Goal: Transaction & Acquisition: Download file/media

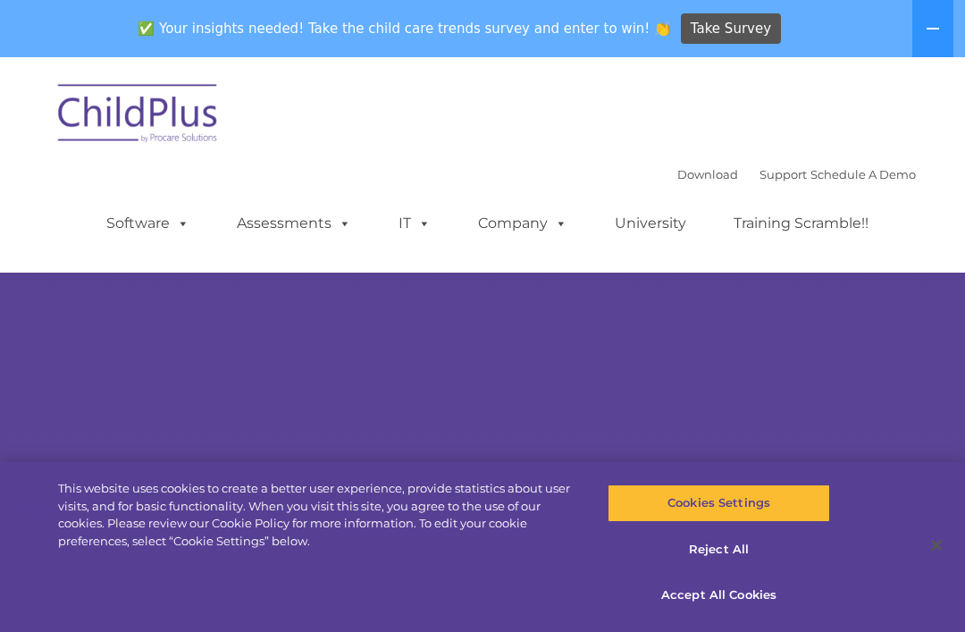
select select "MEDIUM"
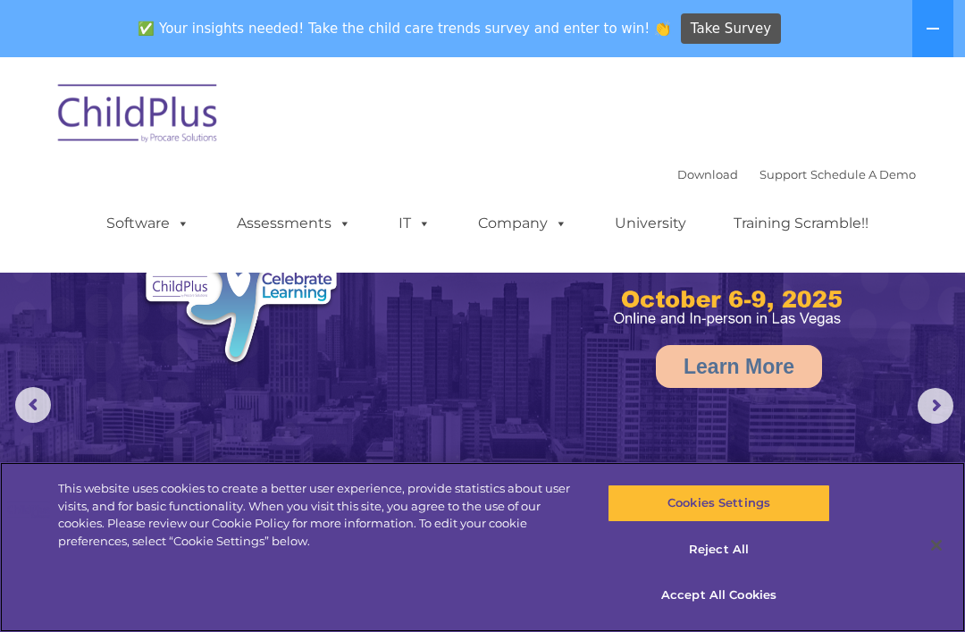
scroll to position [1, 0]
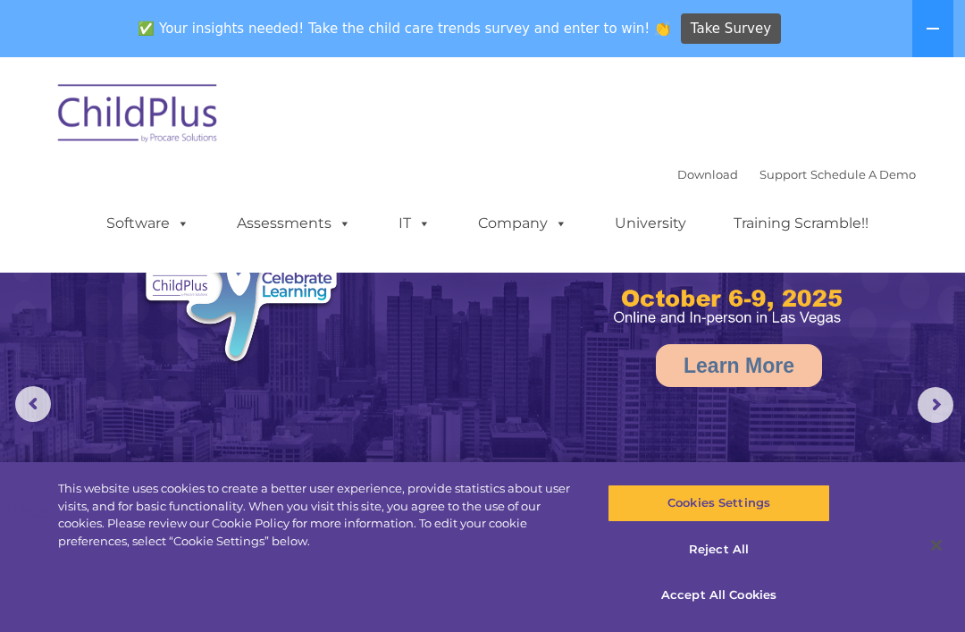
click at [687, 181] on link "Download" at bounding box center [708, 174] width 61 height 14
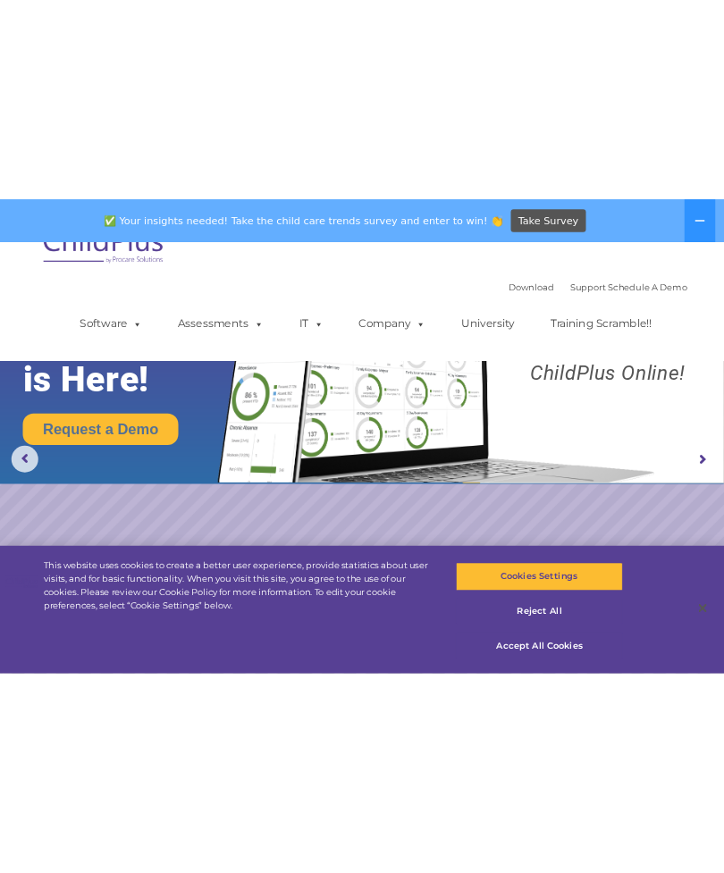
scroll to position [0, 0]
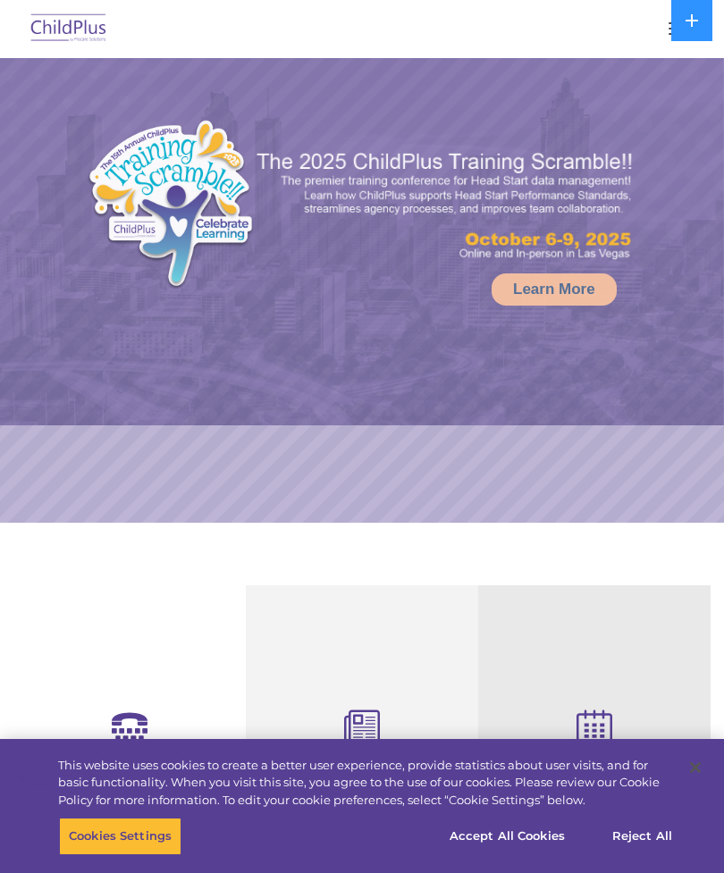
select select "MEDIUM"
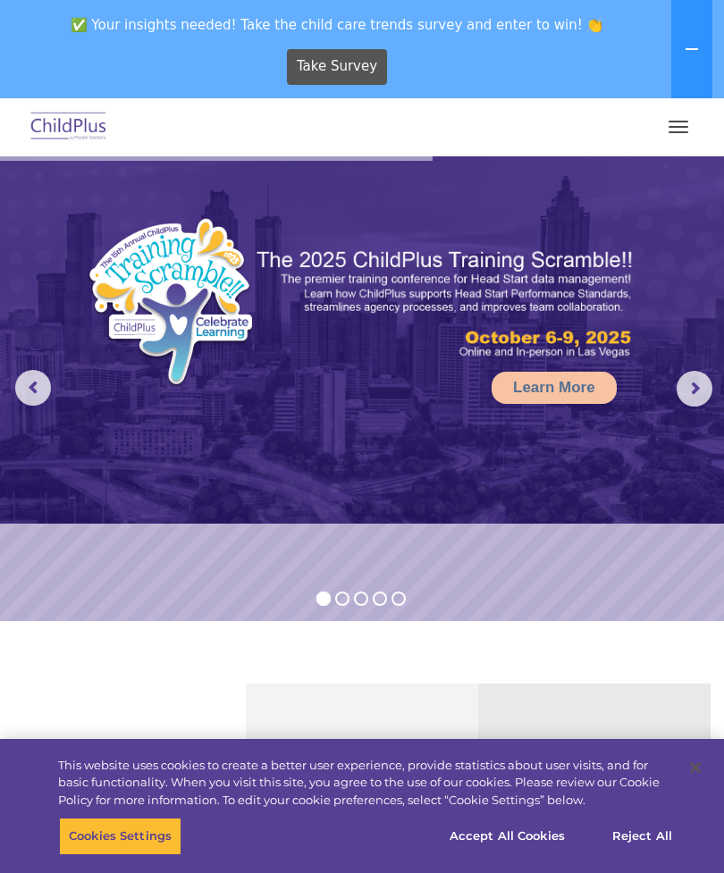
click at [670, 122] on span "button" at bounding box center [679, 122] width 20 height 2
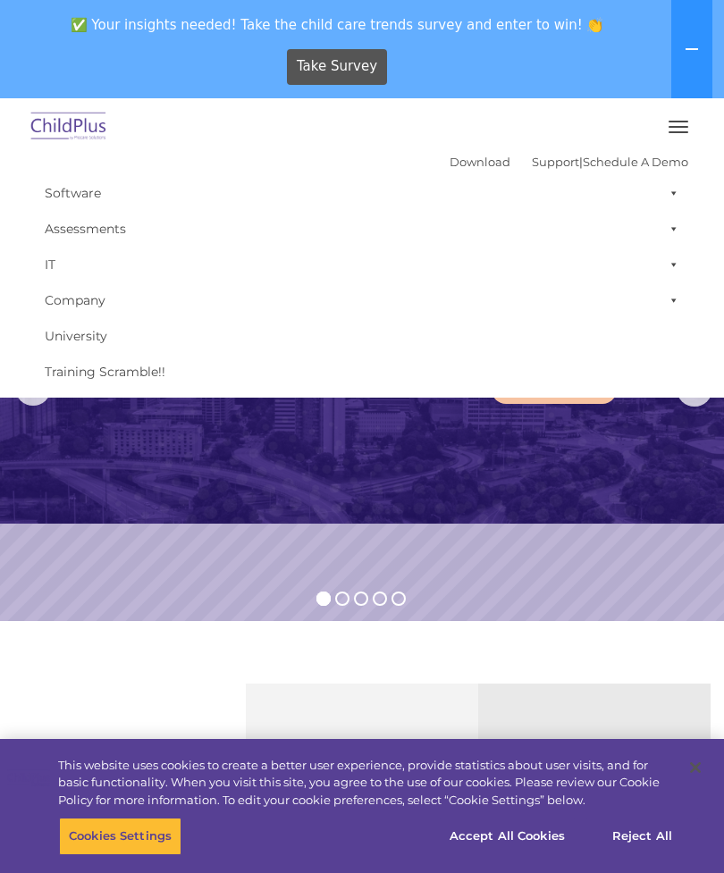
click at [450, 169] on link "Download" at bounding box center [480, 162] width 61 height 14
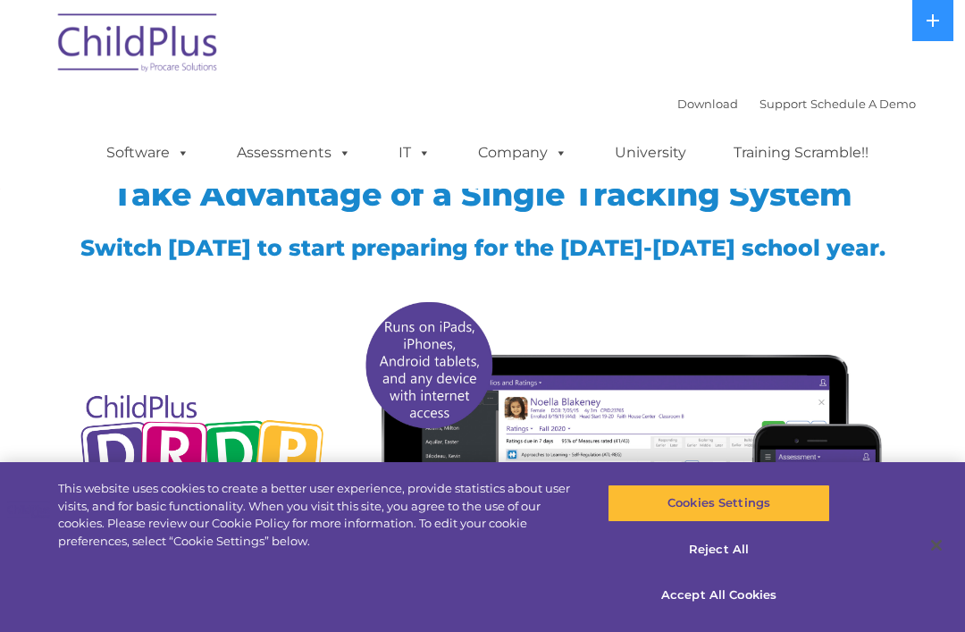
click at [741, 549] on button "Reject All" at bounding box center [719, 550] width 222 height 38
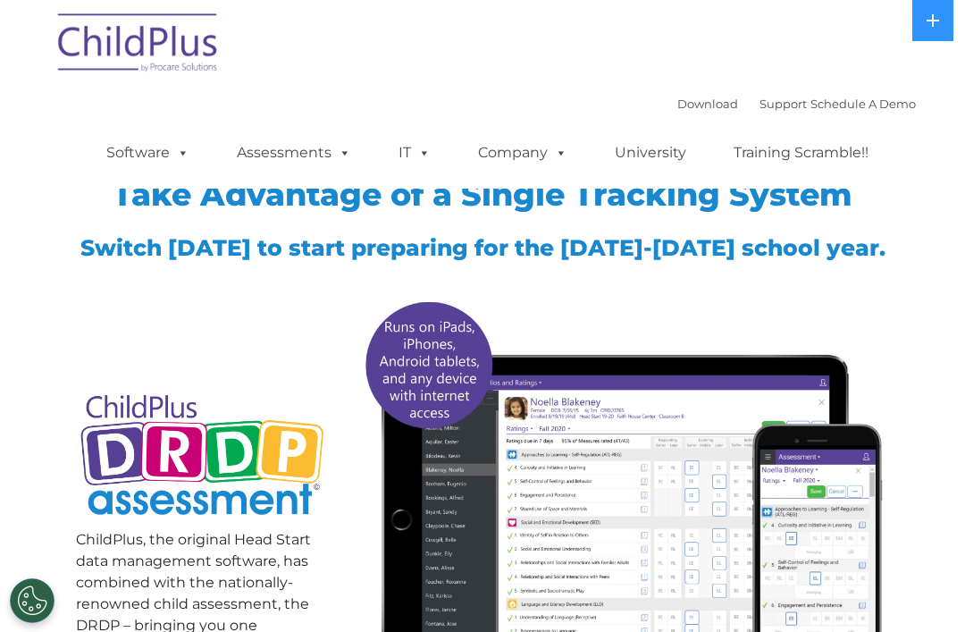
click at [703, 106] on link "Download" at bounding box center [708, 104] width 61 height 14
